Goal: Find specific page/section: Find specific page/section

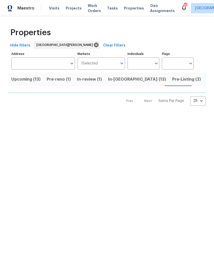
click at [125, 79] on span "In-reno (13)" at bounding box center [137, 79] width 58 height 7
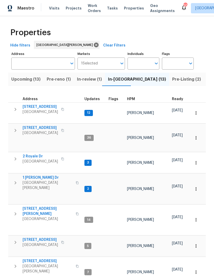
click at [133, 100] on span "HPM" at bounding box center [131, 99] width 8 height 4
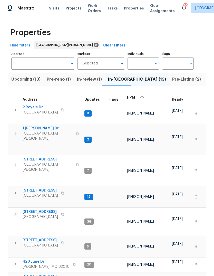
click at [133, 100] on div "HPM" at bounding box center [147, 98] width 41 height 8
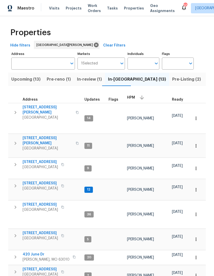
click at [46, 165] on span "Florissant, MO 63034" at bounding box center [40, 167] width 35 height 5
